Goal: Task Accomplishment & Management: Use online tool/utility

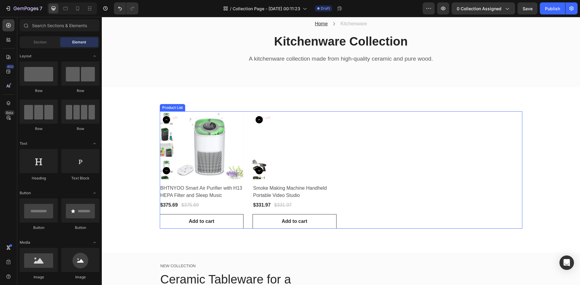
scroll to position [34, 0]
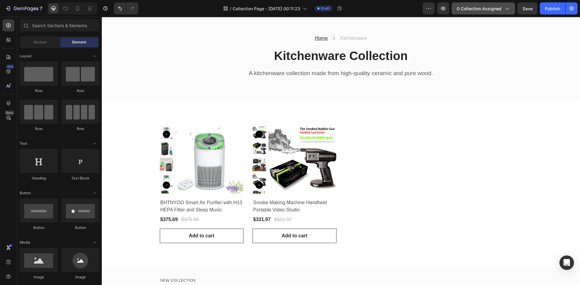
click at [505, 8] on icon "button" at bounding box center [507, 8] width 6 height 6
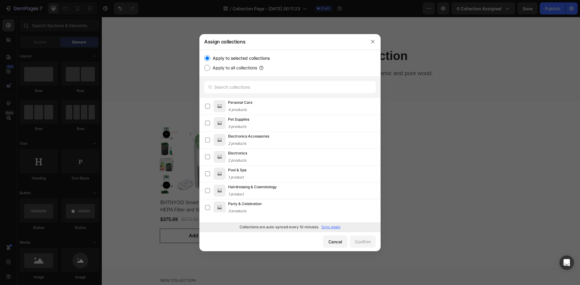
click at [209, 67] on input "Apply to all collections" at bounding box center [207, 68] width 6 height 6
radio input "true"
click at [368, 244] on div "Confirm" at bounding box center [363, 242] width 16 height 6
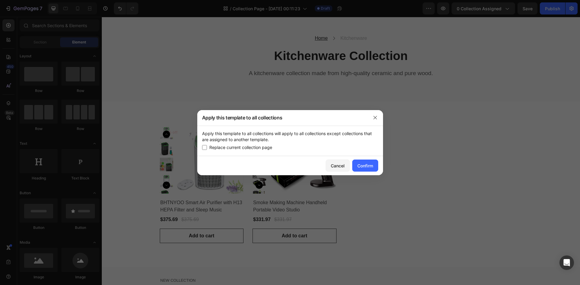
click at [249, 148] on span "Replace current collection page" at bounding box center [240, 147] width 63 height 7
checkbox input "true"
click at [366, 167] on div "Confirm" at bounding box center [365, 166] width 16 height 6
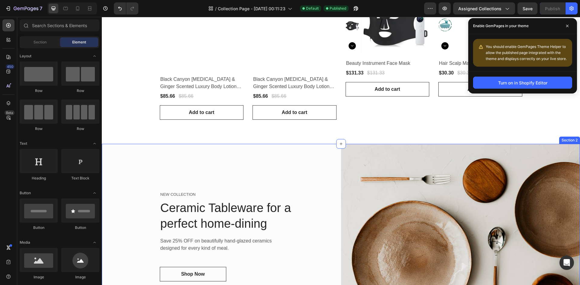
scroll to position [181, 0]
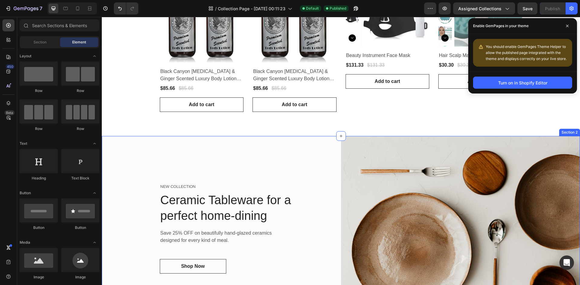
click at [314, 157] on div "NEW COLLECTION Text block Ceramic Tableware for a perfect home-dining Heading S…" at bounding box center [221, 228] width 239 height 185
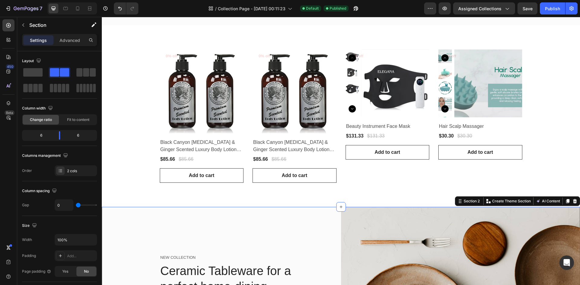
scroll to position [91, 0]
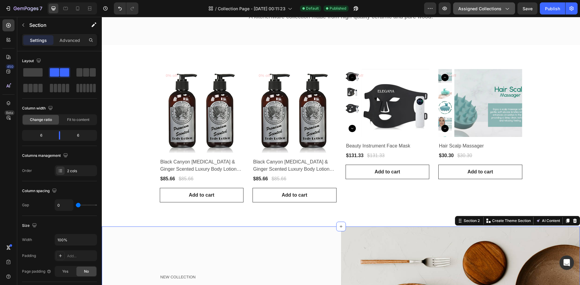
click at [480, 9] on span "Assigned Collections" at bounding box center [479, 8] width 43 height 6
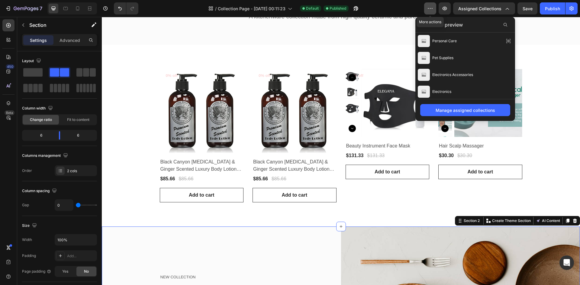
click at [432, 11] on icon "button" at bounding box center [430, 8] width 6 height 6
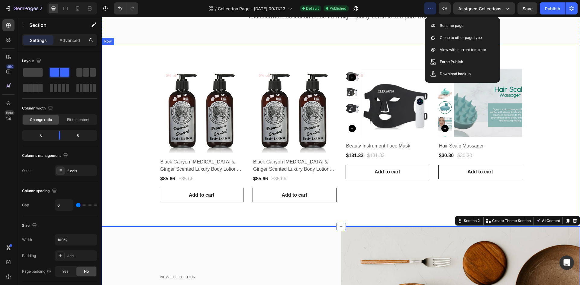
click at [122, 97] on div "Product Images 0% off Product Badge Row Black Canyon [MEDICAL_DATA] & Ginger Sc…" at bounding box center [340, 136] width 469 height 134
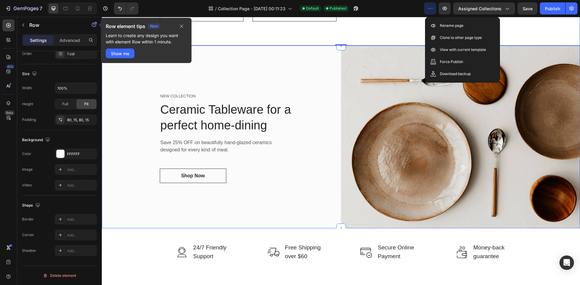
scroll to position [181, 0]
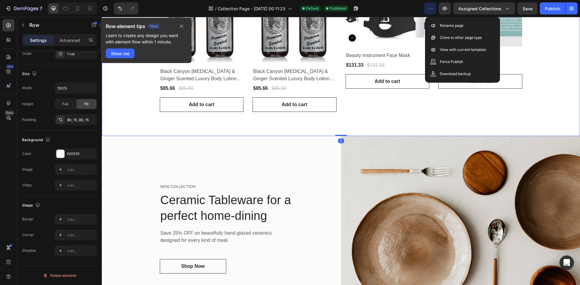
click at [340, 133] on div "Product Images 0% off Product Badge Row Black Canyon [MEDICAL_DATA] & Ginger Sc…" at bounding box center [341, 45] width 478 height 182
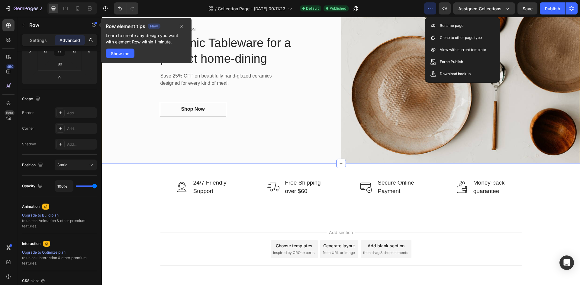
scroll to position [359, 0]
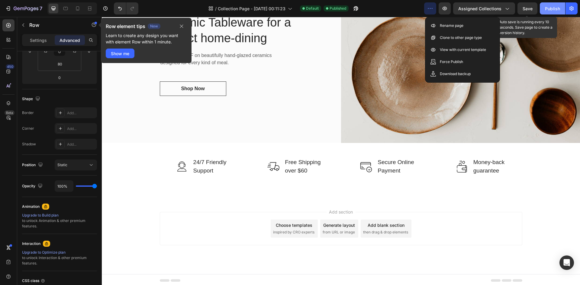
click at [557, 8] on div "Publish" at bounding box center [552, 8] width 15 height 6
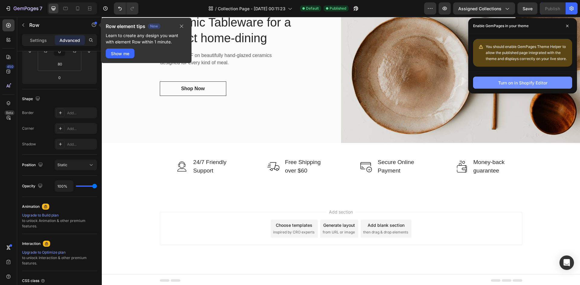
click at [540, 86] on div "Turn on in Shopify Editor" at bounding box center [522, 83] width 49 height 6
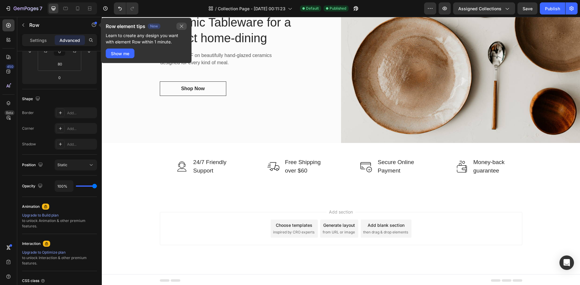
click at [182, 27] on icon "button" at bounding box center [181, 26] width 5 height 5
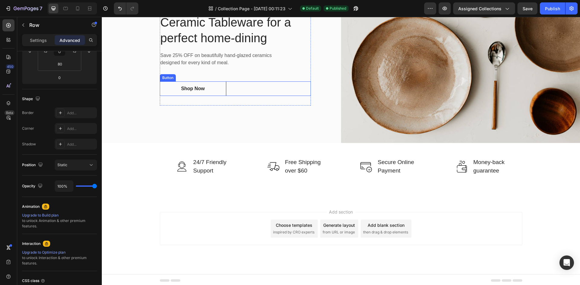
click at [245, 127] on div "NEW COLLECTION Text block Ceramic Tableware for a perfect home-dining Heading S…" at bounding box center [221, 50] width 239 height 185
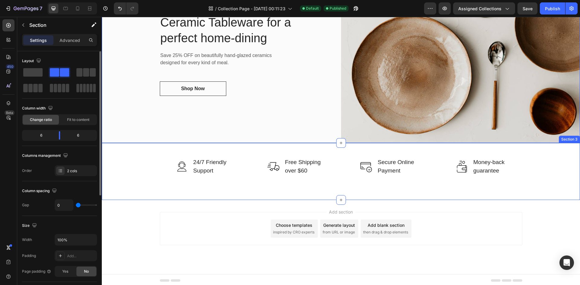
scroll to position [350, 0]
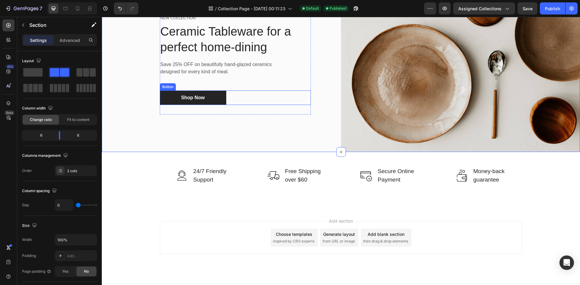
click at [209, 96] on link "Shop Now" at bounding box center [193, 98] width 66 height 15
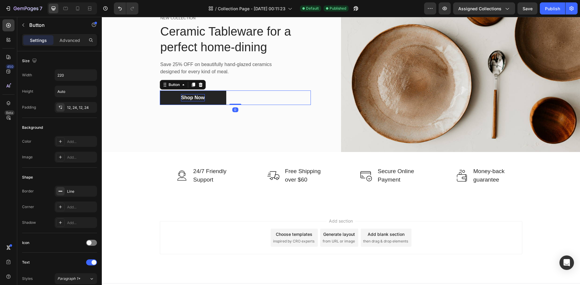
click at [184, 95] on div "Shop Now" at bounding box center [193, 97] width 24 height 7
click at [195, 98] on p "Shop Now" at bounding box center [193, 97] width 24 height 7
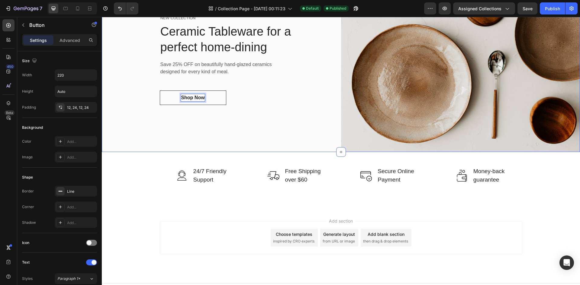
click at [191, 121] on div "NEW COLLECTION Text block Ceramic Tableware for a perfect home-dining Heading S…" at bounding box center [221, 59] width 239 height 185
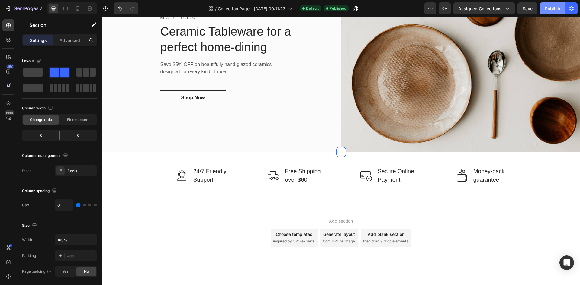
click at [550, 6] on div "Publish" at bounding box center [552, 8] width 15 height 6
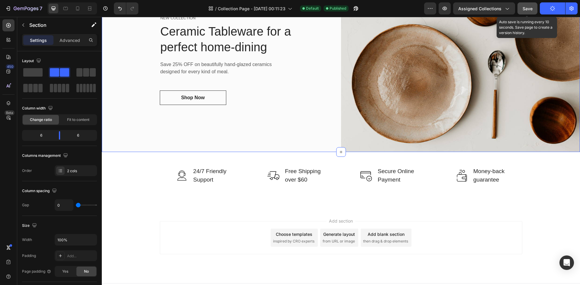
click at [530, 10] on span "Save" at bounding box center [528, 8] width 10 height 5
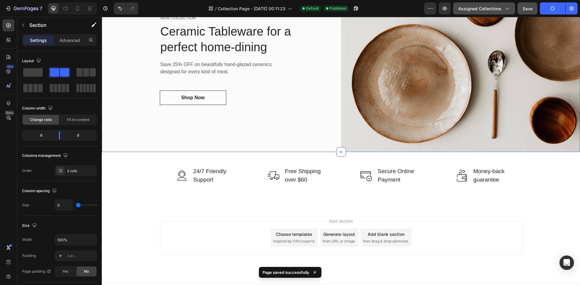
click at [505, 10] on icon "button" at bounding box center [507, 8] width 6 height 6
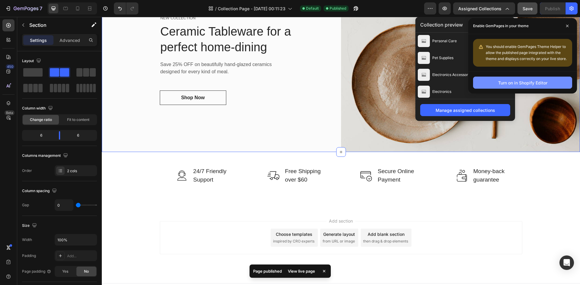
click at [533, 80] on div "Turn on in Shopify Editor" at bounding box center [522, 83] width 49 height 6
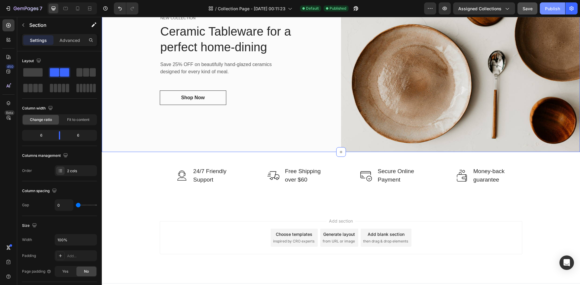
click at [551, 8] on div "Publish" at bounding box center [552, 8] width 15 height 6
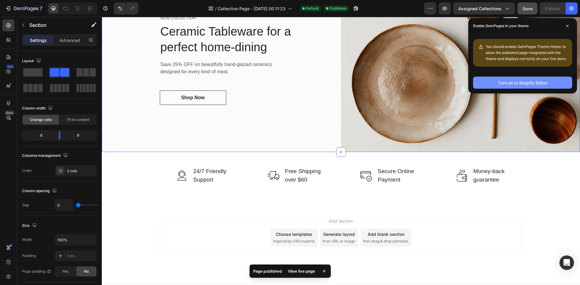
click at [527, 81] on div "Turn on in Shopify Editor" at bounding box center [522, 83] width 49 height 6
